Goal: Task Accomplishment & Management: Use online tool/utility

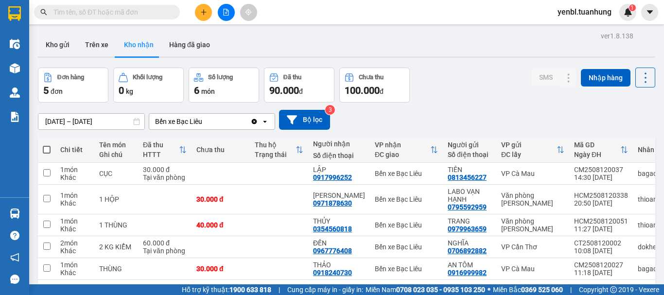
scroll to position [45, 0]
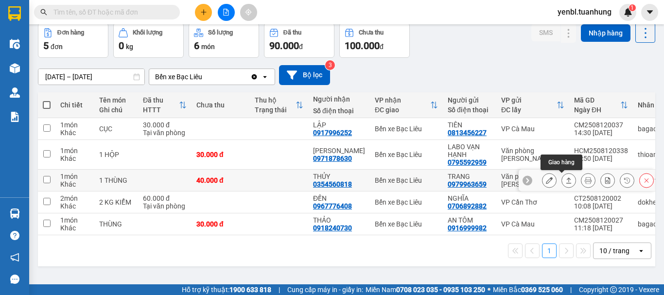
click at [566, 182] on button at bounding box center [569, 180] width 14 height 17
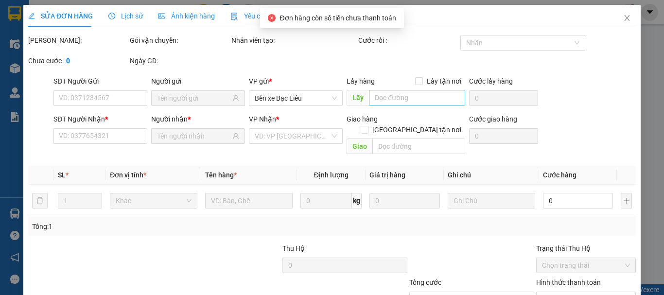
type input "0979963659"
type input "TRANG"
type input "0354560818"
type input "THỦY"
type input "40.000"
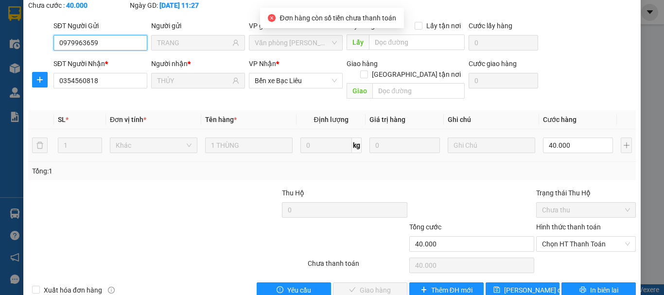
scroll to position [67, 0]
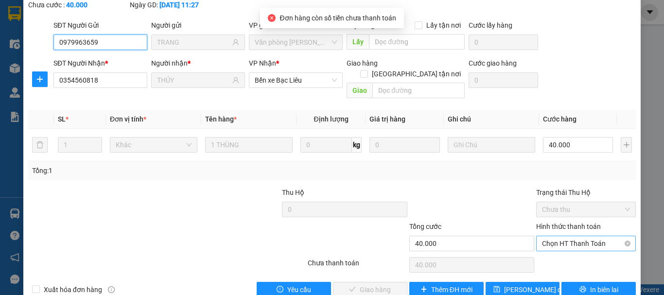
click at [563, 236] on span "Chọn HT Thanh Toán" at bounding box center [586, 243] width 88 height 15
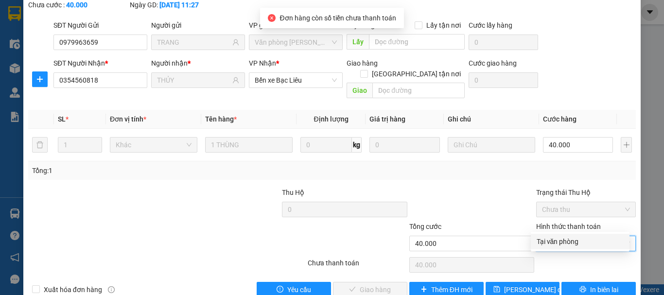
click at [551, 241] on div "Tại văn phòng" at bounding box center [579, 241] width 87 height 11
type input "0"
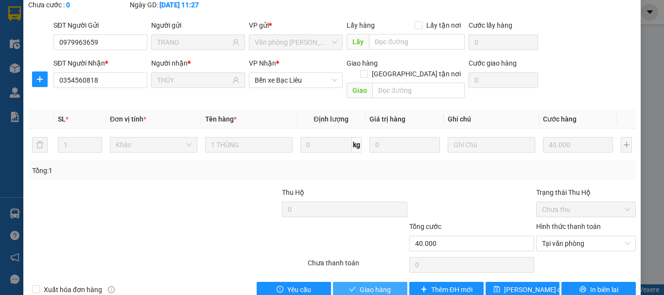
click at [359, 284] on span "Giao hàng" at bounding box center [374, 289] width 31 height 11
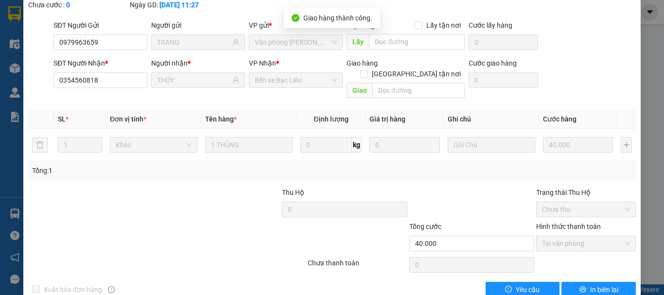
scroll to position [0, 0]
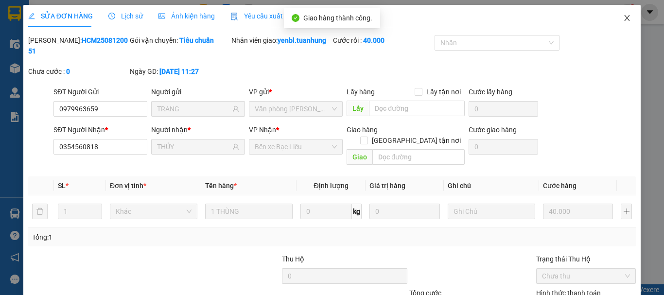
click at [619, 14] on span "Close" at bounding box center [626, 18] width 27 height 27
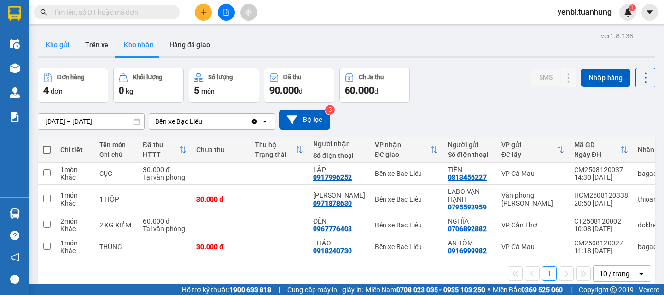
click at [62, 41] on button "Kho gửi" at bounding box center [57, 44] width 39 height 23
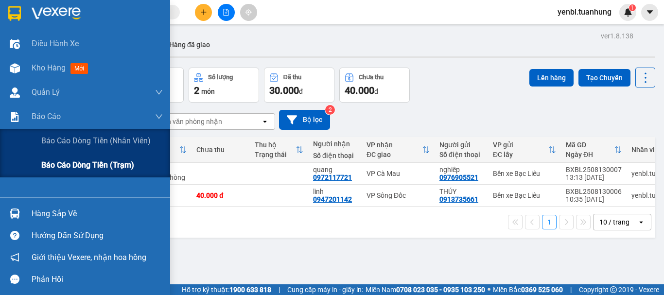
click at [81, 162] on span "Báo cáo dòng tiền (trạm)" at bounding box center [87, 165] width 93 height 12
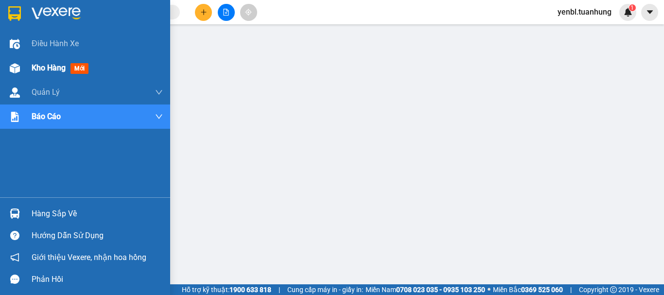
click at [35, 75] on div "Kho hàng mới" at bounding box center [97, 68] width 131 height 24
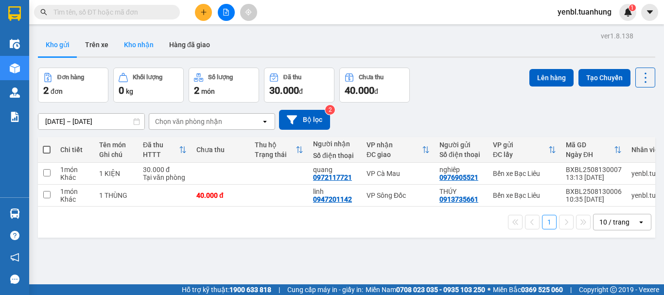
click at [144, 47] on button "Kho nhận" at bounding box center [138, 44] width 45 height 23
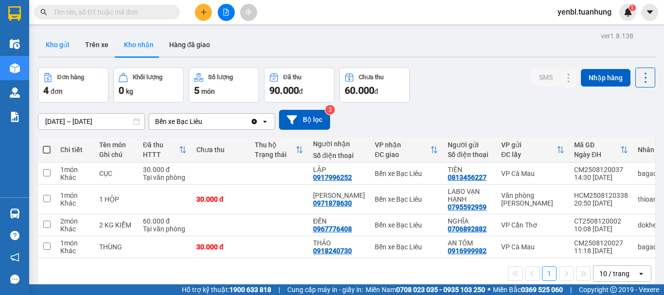
click at [56, 38] on button "Kho gửi" at bounding box center [57, 44] width 39 height 23
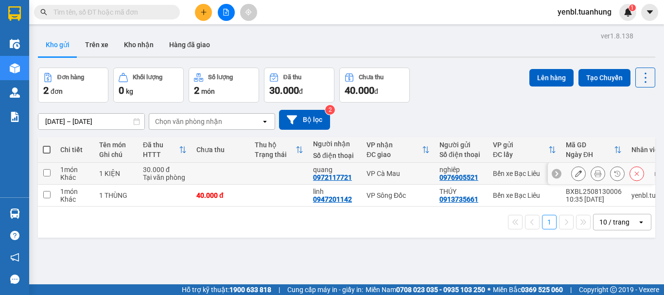
click at [290, 172] on td at bounding box center [279, 174] width 58 height 22
checkbox input "true"
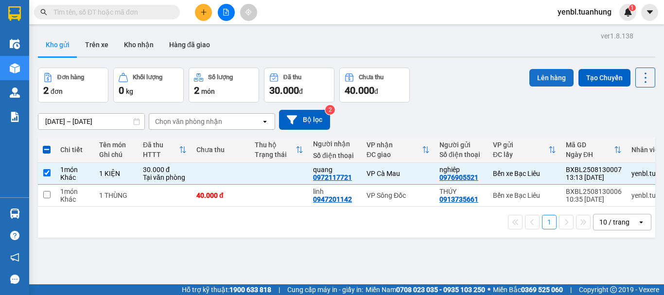
click at [555, 80] on button "Lên hàng" at bounding box center [551, 77] width 44 height 17
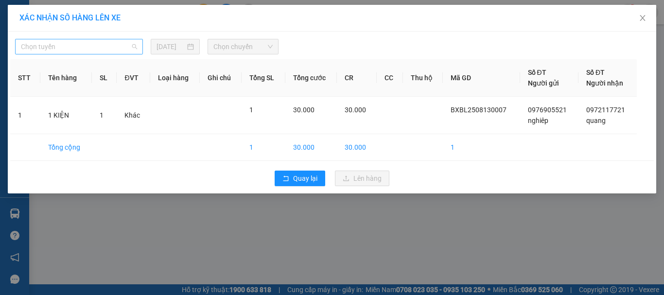
click at [110, 48] on span "Chọn tuyến" at bounding box center [79, 46] width 116 height 15
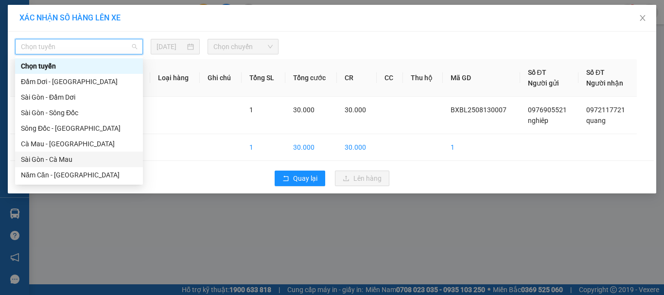
scroll to position [97, 0]
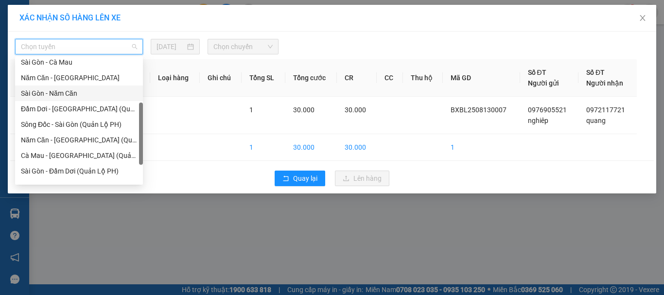
click at [59, 97] on div "Sài Gòn - Năm Căn" at bounding box center [79, 93] width 116 height 11
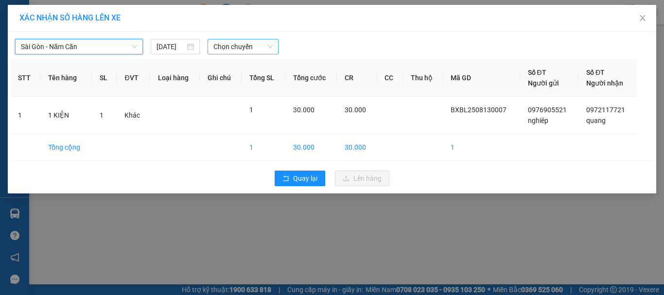
click at [247, 50] on span "Chọn chuyến" at bounding box center [243, 46] width 60 height 15
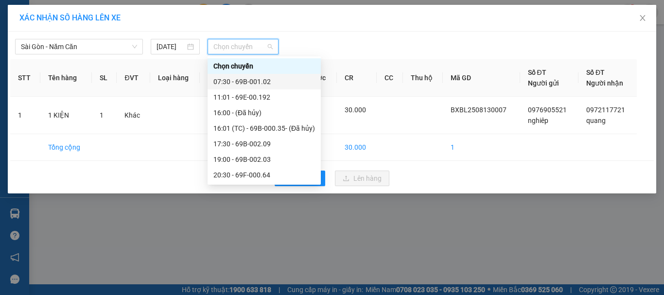
click at [273, 81] on div "07:30 - 69B-001.02" at bounding box center [264, 81] width 102 height 11
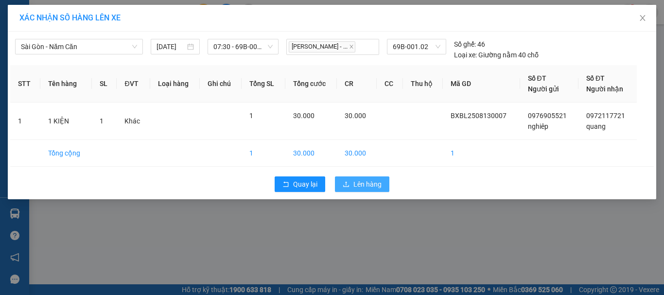
click at [377, 179] on span "Lên hàng" at bounding box center [367, 184] width 28 height 11
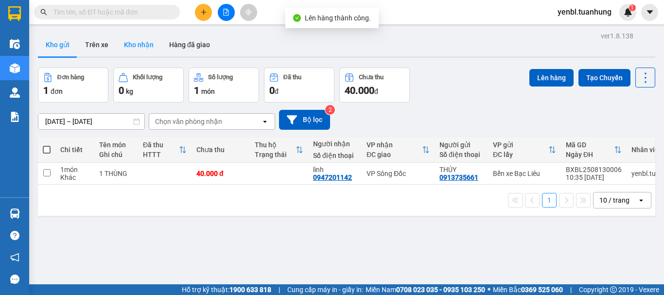
click at [151, 44] on button "Kho nhận" at bounding box center [138, 44] width 45 height 23
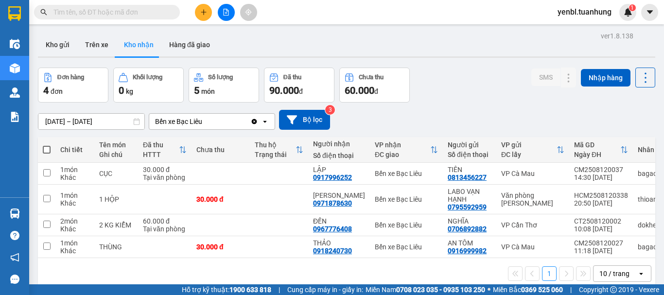
scroll to position [45, 0]
